Goal: Entertainment & Leisure: Consume media (video, audio)

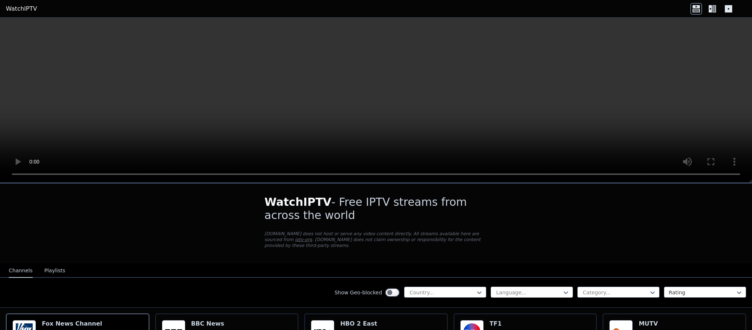
click at [501, 220] on div at bounding box center [529, 292] width 67 height 7
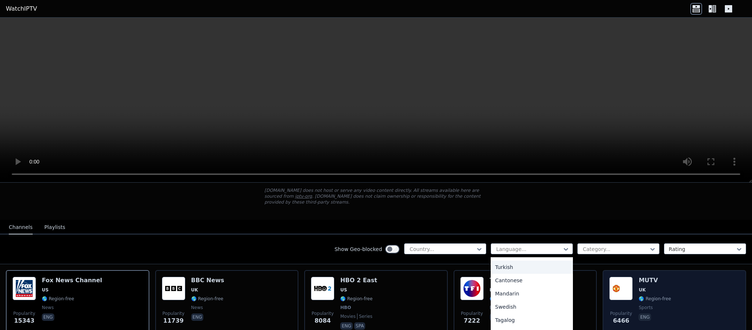
scroll to position [110, 0]
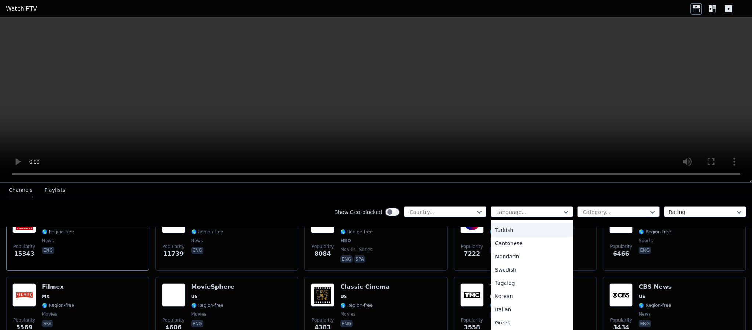
type input "*"
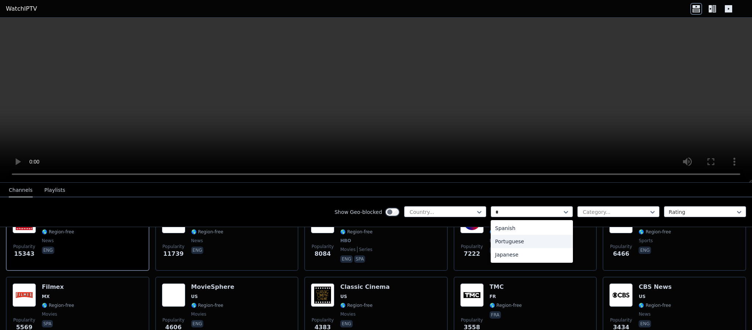
click at [501, 220] on div "Portuguese" at bounding box center [532, 241] width 82 height 13
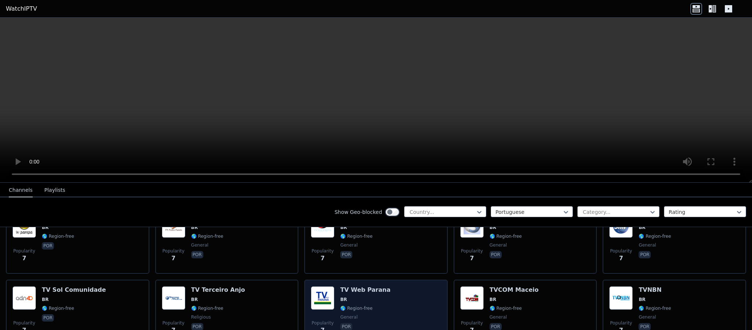
scroll to position [2959, 0]
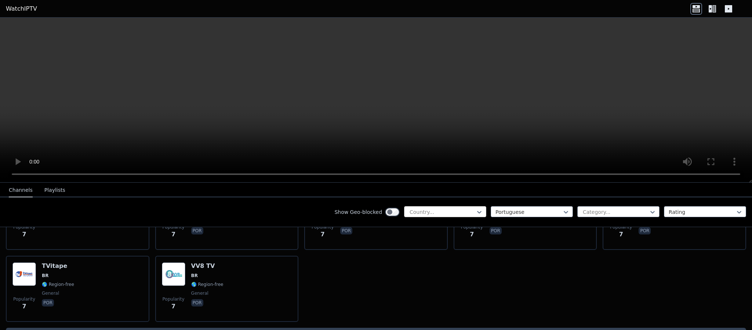
click at [410, 206] on div "Country..." at bounding box center [445, 211] width 82 height 11
click at [410, 207] on div "Country..." at bounding box center [445, 211] width 82 height 11
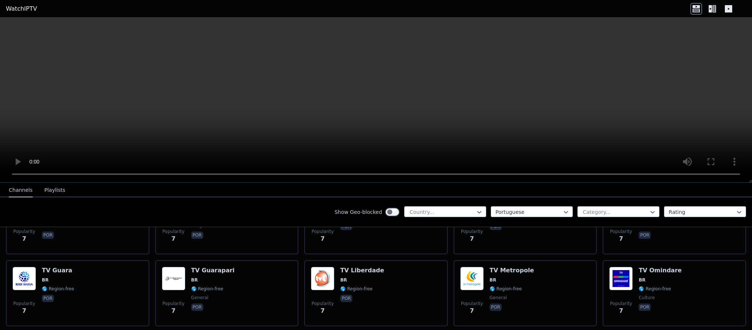
scroll to position [2464, 0]
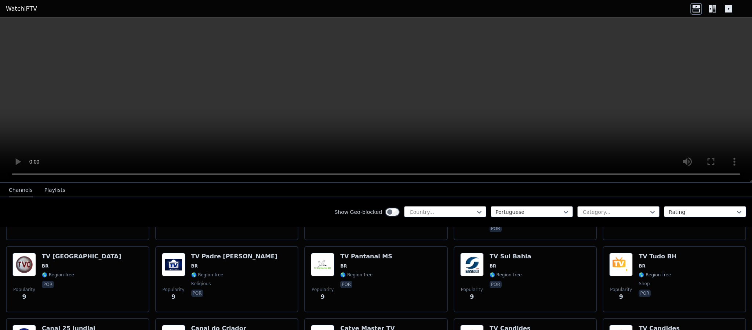
click at [501, 9] on icon at bounding box center [713, 9] width 12 height 12
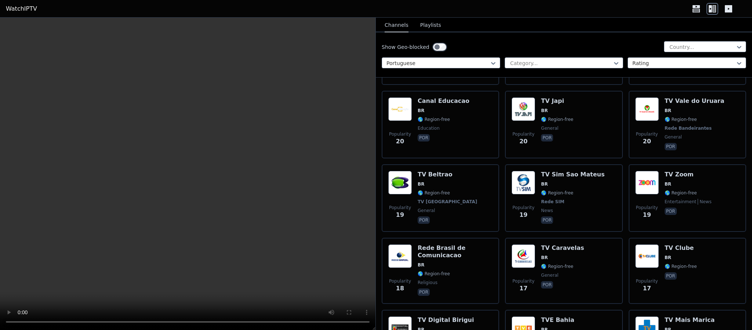
click at [433, 23] on button "Playlists" at bounding box center [430, 25] width 21 height 14
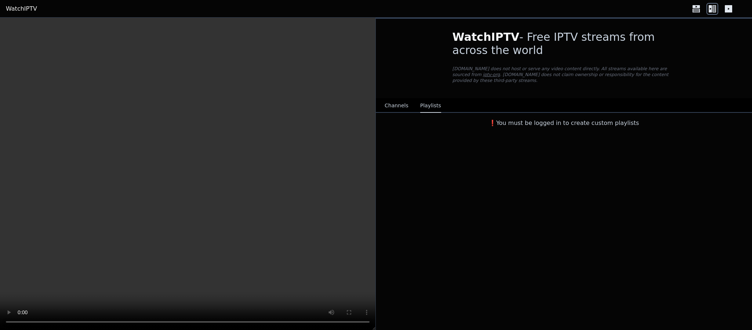
click at [391, 102] on button "Channels" at bounding box center [397, 106] width 24 height 14
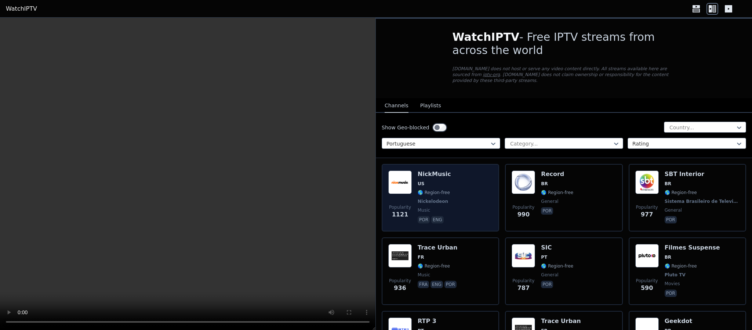
click at [484, 182] on div "Popularity 1121 NickMusic US 🌎 Region-free Nickelodeon music por eng" at bounding box center [440, 197] width 104 height 54
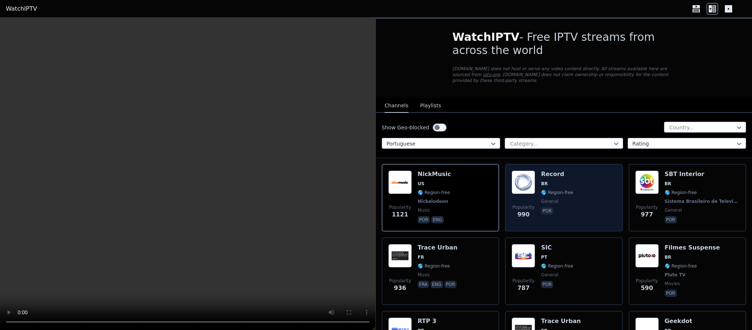
click at [501, 189] on span "🌎 Region-free" at bounding box center [557, 192] width 32 height 6
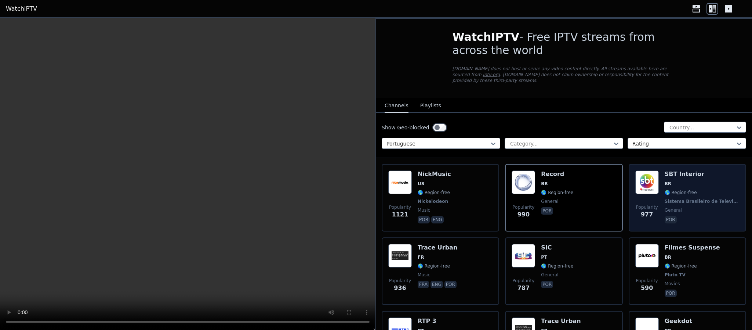
click at [501, 191] on div "Popularity 977 SBT Interior BR 🌎 Region-free Sistema Brasileiro de Televisão ge…" at bounding box center [687, 197] width 104 height 54
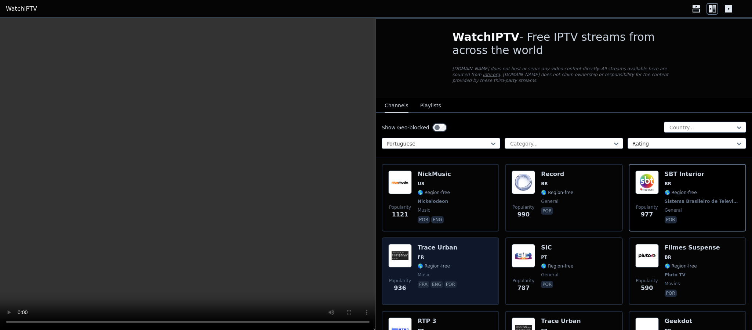
click at [461, 220] on div "Popularity 936 Trace Urban FR 🌎 Region-free music fra eng por" at bounding box center [440, 271] width 104 height 54
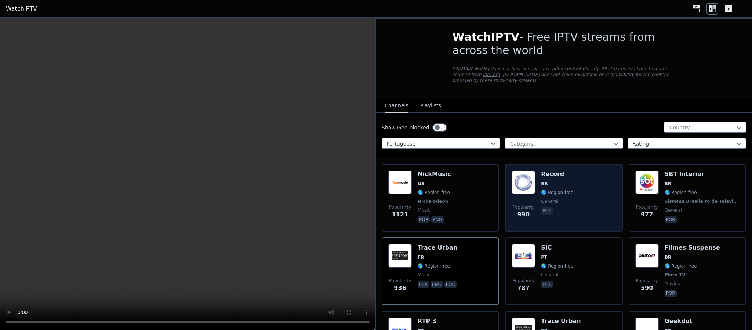
click at [501, 204] on span "Popularity" at bounding box center [523, 207] width 22 height 6
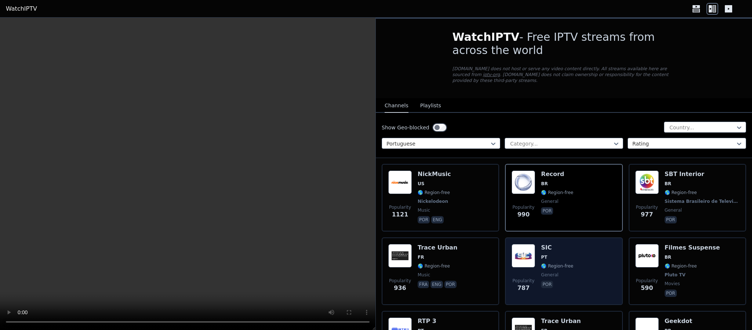
click at [501, 220] on div "SIC PT 🌎 Region-free general por" at bounding box center [557, 271] width 32 height 54
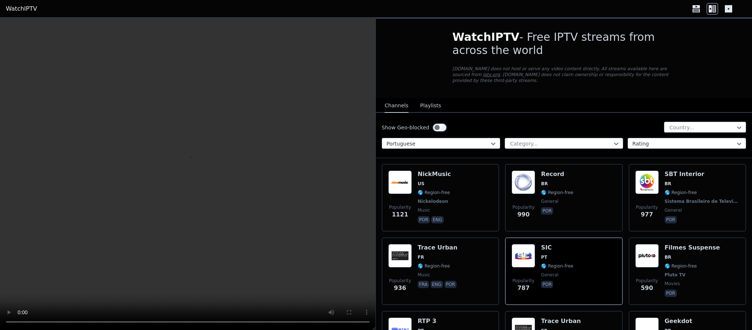
scroll to position [275, 0]
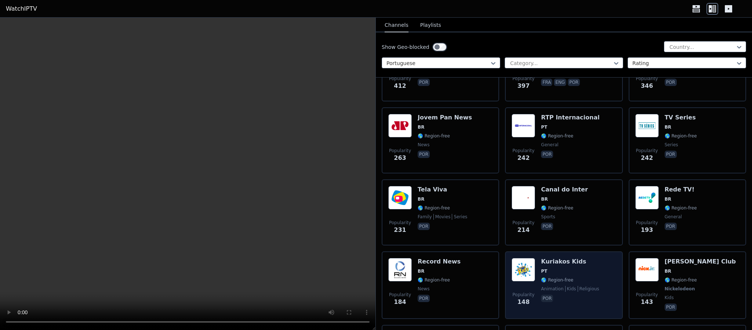
click at [501, 220] on span "PT" at bounding box center [570, 271] width 58 height 6
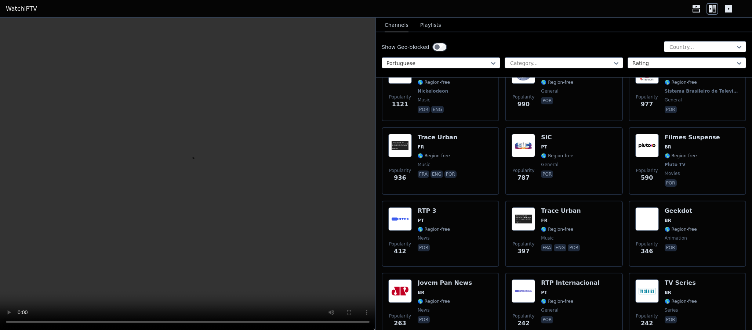
scroll to position [0, 0]
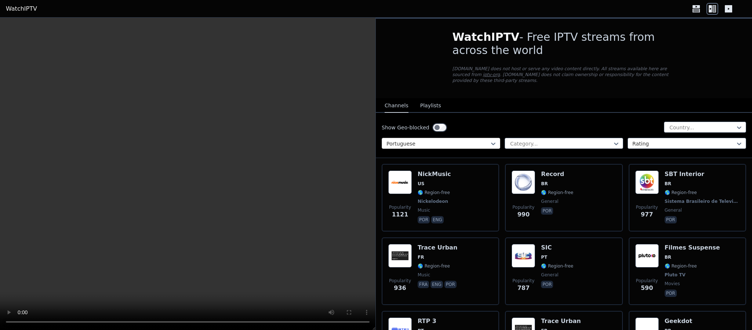
click at [426, 140] on div at bounding box center [438, 143] width 103 height 7
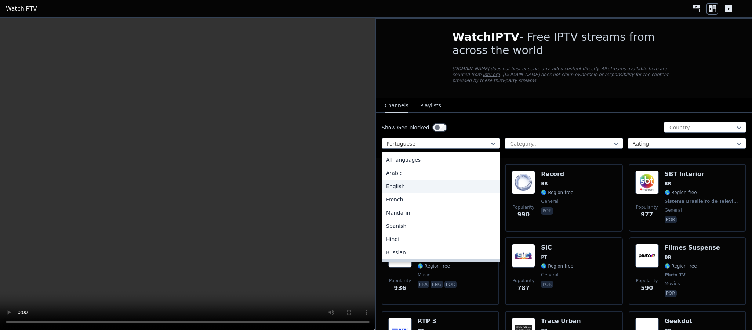
click at [423, 180] on div "English" at bounding box center [441, 186] width 119 height 13
